Goal: Task Accomplishment & Management: Complete application form

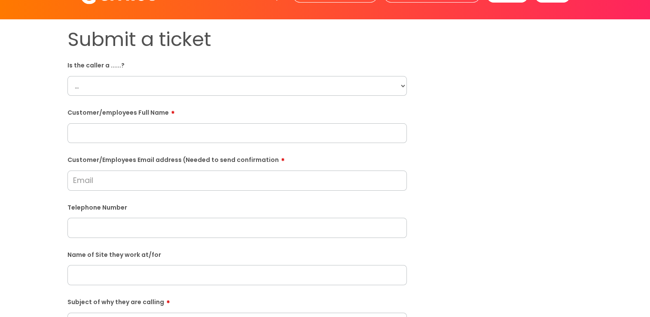
scroll to position [43, 0]
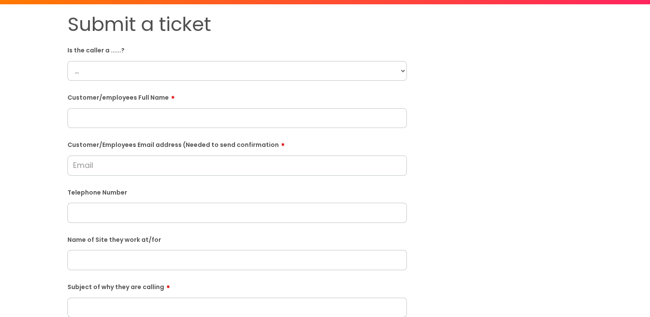
click at [111, 70] on select "... Citrus Customer Citrus Employee Contractor Supplier" at bounding box center [236, 71] width 339 height 20
select select "Citrus Employee"
click at [67, 61] on select "... Citrus Customer Citrus Employee Contractor Supplier" at bounding box center [236, 71] width 339 height 20
click at [155, 171] on input "Customer/Employees Email address (Needed to send confirmation" at bounding box center [236, 165] width 339 height 20
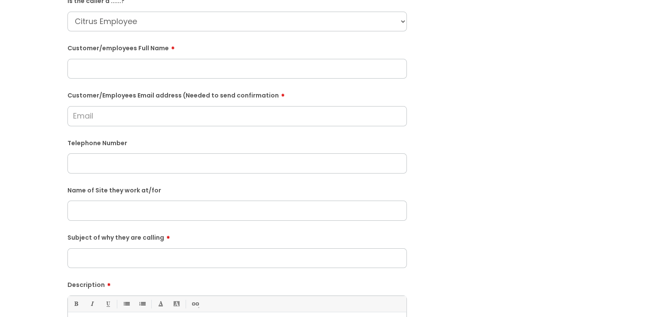
scroll to position [129, 0]
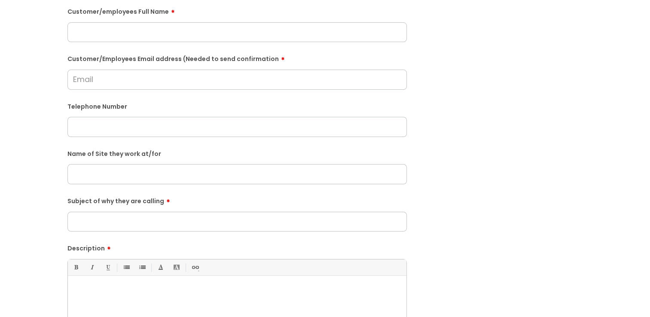
click at [117, 171] on input "text" at bounding box center [236, 174] width 339 height 20
click at [168, 225] on input "Subject of why they are calling" at bounding box center [236, 222] width 339 height 20
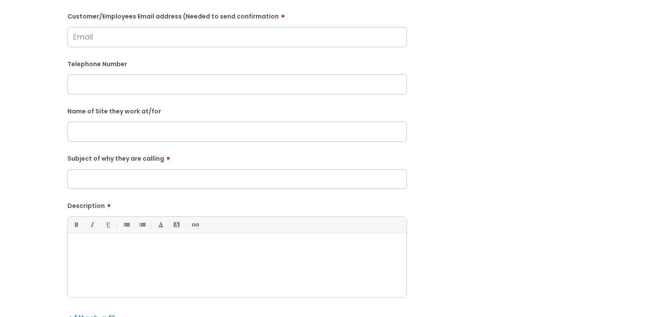
scroll to position [172, 0]
drag, startPoint x: 265, startPoint y: 275, endPoint x: 273, endPoint y: 271, distance: 9.8
click at [265, 274] on div at bounding box center [237, 267] width 338 height 59
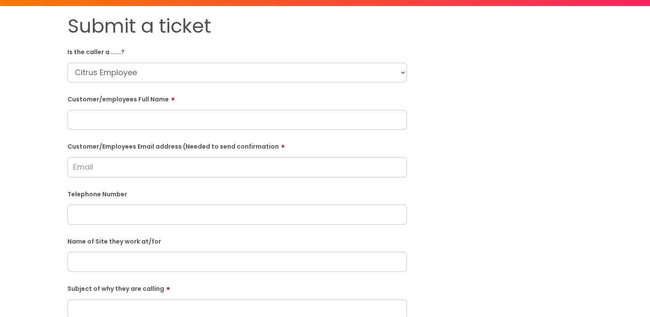
scroll to position [0, 0]
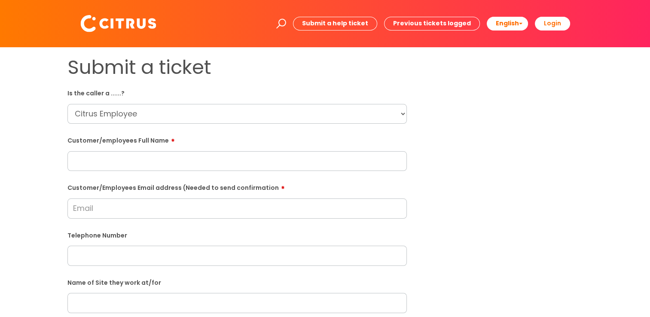
click at [124, 168] on input "text" at bounding box center [236, 161] width 339 height 20
paste input "Kyle Russell"
type input "Kyle Russell"
click at [102, 206] on input "Customer/Employees Email address (Needed to send confirmation" at bounding box center [236, 208] width 339 height 20
paste input "kyle3russell@yahoo.com"
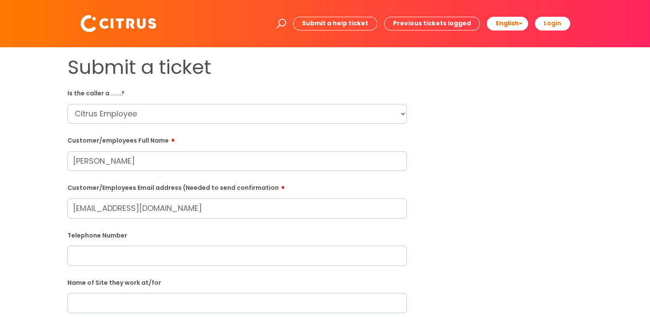
scroll to position [129, 0]
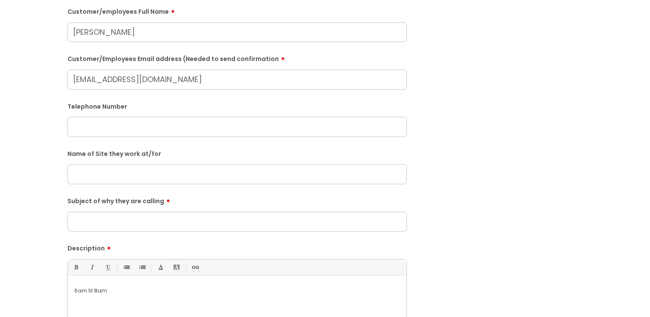
type input "kyle3russell@yahoo.com"
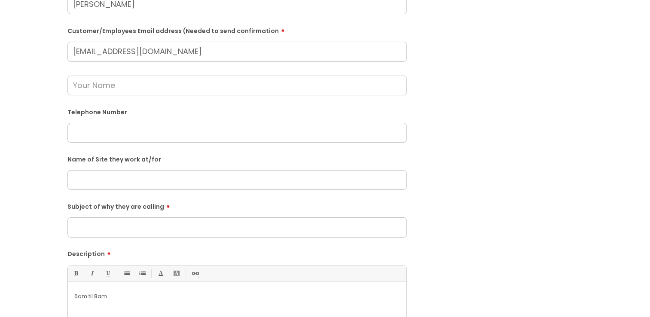
scroll to position [172, 0]
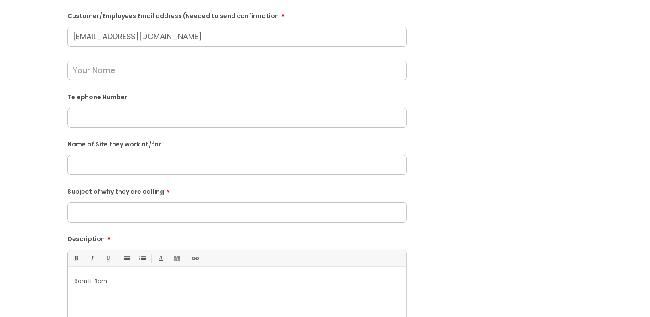
paste input "07398543522"
type input "07398543522"
click at [109, 160] on input "text" at bounding box center [236, 165] width 339 height 20
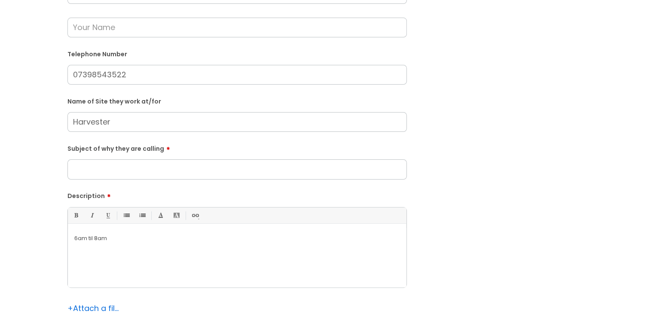
type input "Harvester"
click at [123, 173] on input "Subject of why they are calling" at bounding box center [236, 169] width 339 height 20
type input "Clocking out"
click at [162, 244] on div "6am til 8am" at bounding box center [237, 257] width 338 height 59
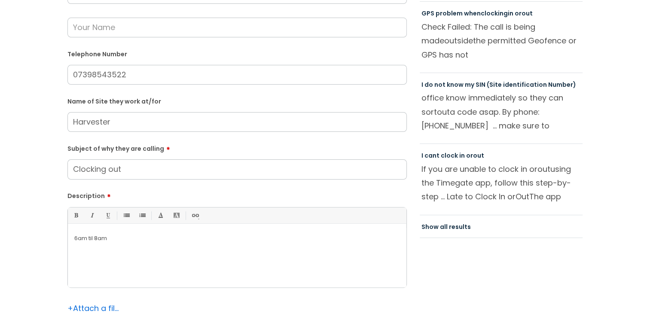
click at [84, 230] on div "6am til 8am" at bounding box center [237, 257] width 338 height 59
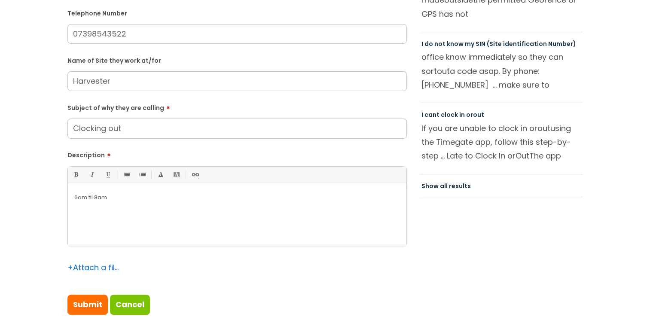
scroll to position [258, 0]
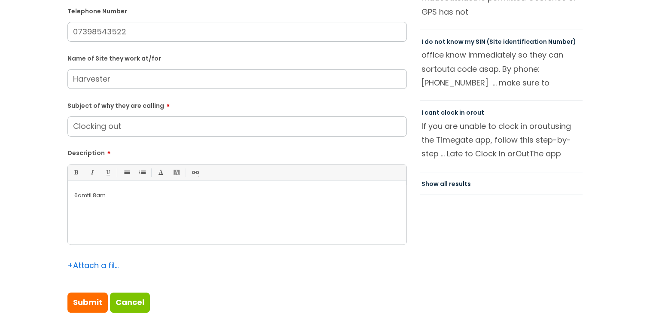
click at [167, 168] on li "Font Color" at bounding box center [160, 173] width 16 height 16
click at [73, 197] on div "6am til 8am" at bounding box center [237, 214] width 338 height 59
click at [78, 194] on p at bounding box center [237, 196] width 326 height 8
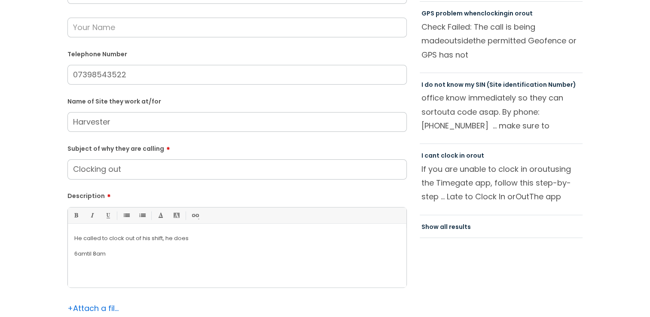
click at [94, 252] on p "6am til 8am" at bounding box center [237, 254] width 326 height 8
click at [91, 254] on p "6am til 8am" at bounding box center [237, 254] width 326 height 8
click at [94, 253] on p "6am til 8am" at bounding box center [237, 254] width 326 height 8
click at [99, 253] on p "6am till 8am" at bounding box center [237, 254] width 326 height 8
click at [107, 251] on p "6am till 8am" at bounding box center [237, 254] width 326 height 8
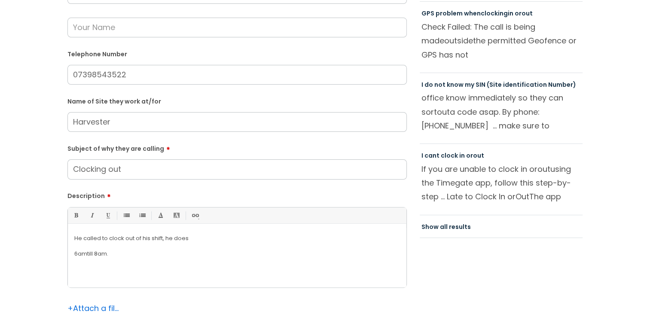
click at [73, 255] on div "He called to clock out of his shift, he does 6am till 8am." at bounding box center [237, 257] width 338 height 59
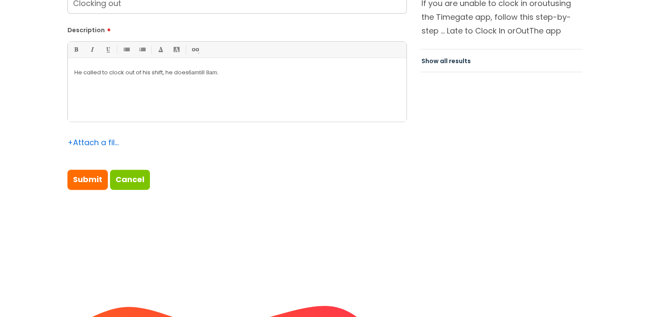
scroll to position [387, 0]
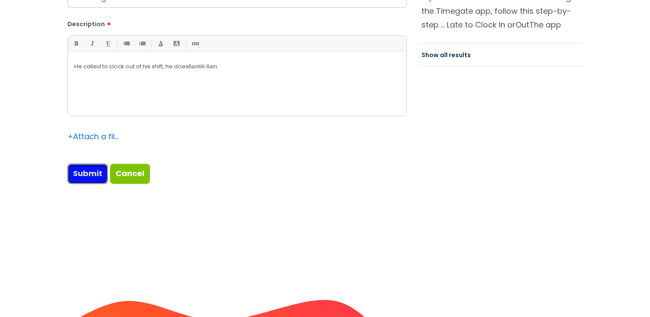
click at [88, 176] on input "Submit" at bounding box center [87, 174] width 40 height 20
type input "Please Wait..."
